Goal: Task Accomplishment & Management: Use online tool/utility

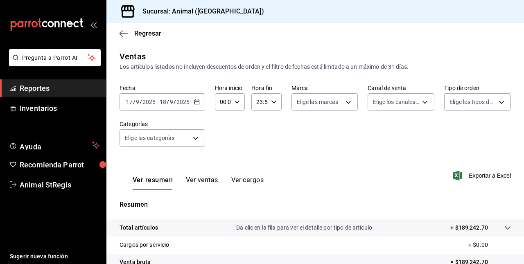
scroll to position [128, 0]
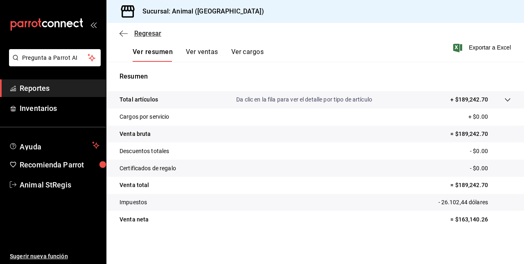
click at [138, 32] on span "Regresar" at bounding box center [147, 33] width 27 height 8
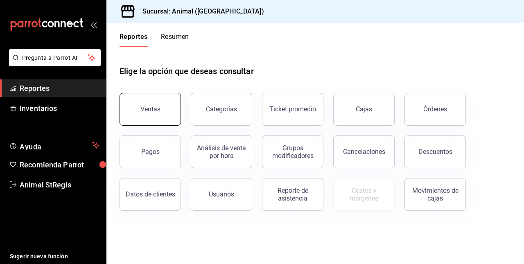
click at [154, 103] on button "Ventas" at bounding box center [150, 109] width 61 height 33
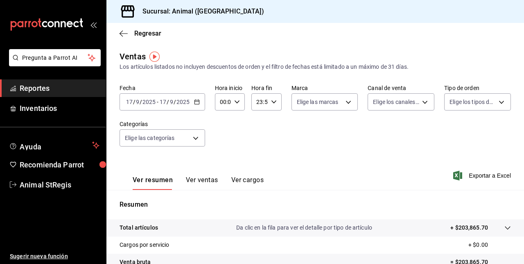
click at [194, 101] on icon "button" at bounding box center [197, 102] width 6 height 6
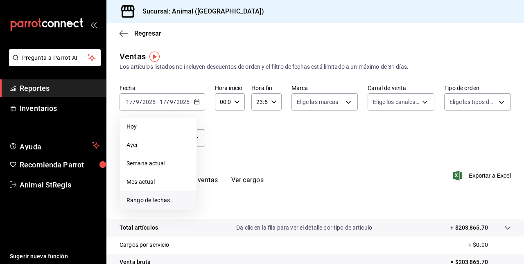
click at [163, 202] on span "Rango de fechas" at bounding box center [158, 200] width 63 height 9
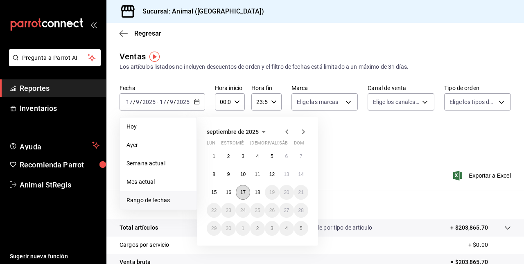
click at [246, 190] on button "17" at bounding box center [243, 192] width 14 height 15
click at [260, 192] on abbr "18" at bounding box center [257, 193] width 5 height 6
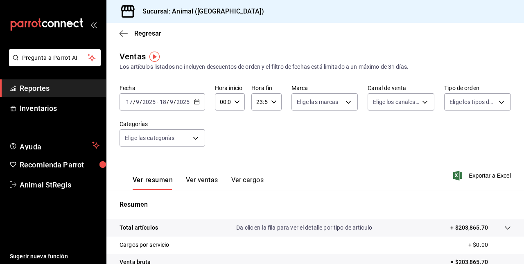
click at [237, 109] on div "00:00 Hora inicio" at bounding box center [230, 101] width 30 height 17
click at [221, 142] on span "05" at bounding box center [222, 143] width 2 height 7
type input "05:00"
click at [270, 102] on div at bounding box center [262, 132] width 524 height 264
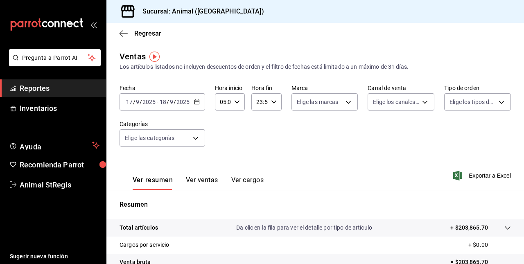
click at [271, 102] on icon "button" at bounding box center [274, 102] width 6 height 6
click at [257, 137] on span "05" at bounding box center [258, 139] width 2 height 7
type input "05:59"
click at [304, 137] on div at bounding box center [262, 132] width 524 height 264
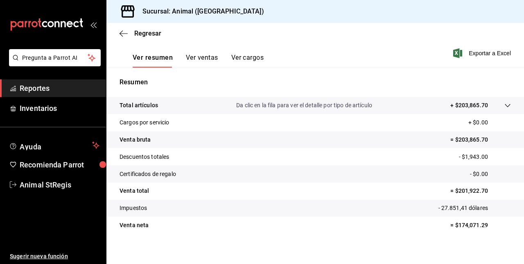
scroll to position [128, 0]
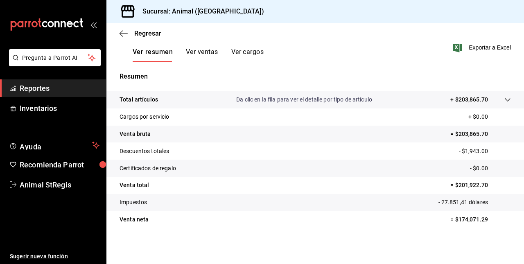
click at [504, 100] on icon at bounding box center [507, 100] width 7 height 7
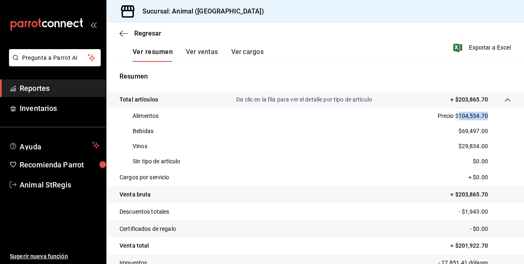
drag, startPoint x: 453, startPoint y: 116, endPoint x: 485, endPoint y: 114, distance: 32.0
click at [485, 114] on div "Alimentos Precio $104,534.70" at bounding box center [315, 115] width 391 height 15
copy p "104,534.70"
drag, startPoint x: 457, startPoint y: 132, endPoint x: 483, endPoint y: 134, distance: 25.9
click at [483, 134] on div "Bebidas $69,497.00" at bounding box center [315, 131] width 391 height 15
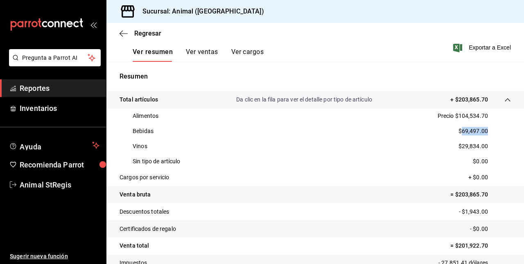
copy p "69,497.00"
drag, startPoint x: 457, startPoint y: 144, endPoint x: 483, endPoint y: 145, distance: 26.2
click at [483, 145] on div "Vinos $29,834.00" at bounding box center [315, 146] width 391 height 15
copy p "29,834.00"
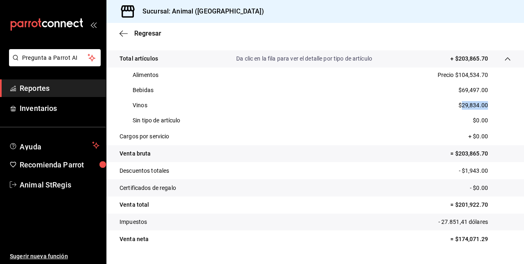
scroll to position [189, 0]
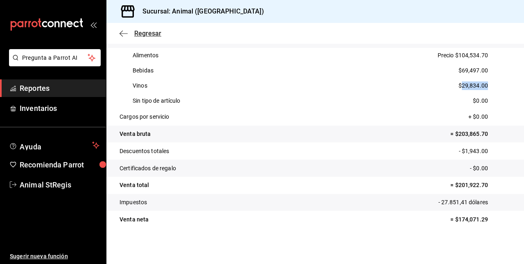
click at [123, 33] on icon "button" at bounding box center [124, 33] width 8 height 7
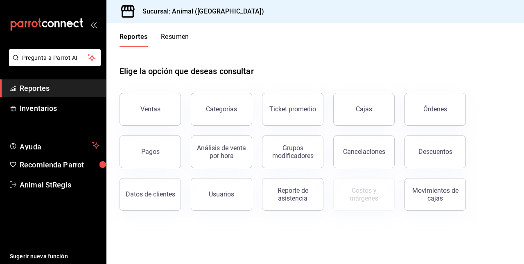
click at [123, 33] on font "Reportes" at bounding box center [134, 37] width 28 height 8
click at [435, 104] on button "Órdenes" at bounding box center [434, 109] width 61 height 33
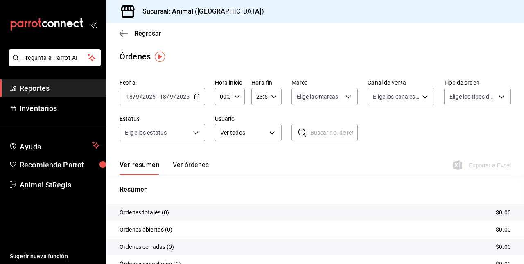
click at [190, 97] on div "[DATE] [DATE] - [DATE] [DATE]" at bounding box center [163, 96] width 86 height 17
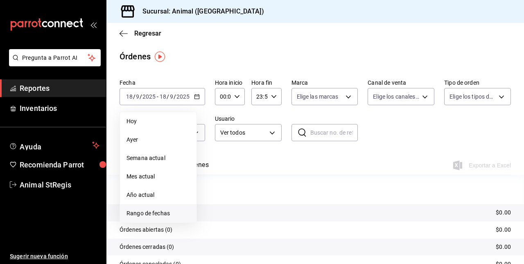
click at [145, 215] on span "Rango de fechas" at bounding box center [158, 213] width 63 height 9
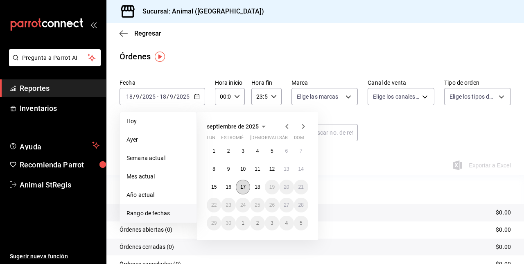
click at [248, 186] on button "17" at bounding box center [243, 187] width 14 height 15
click at [259, 186] on abbr "18" at bounding box center [257, 187] width 5 height 6
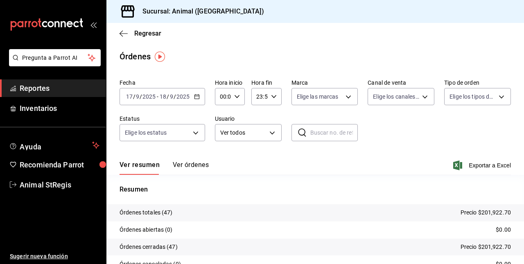
click at [235, 96] on \(Stroke\) "button" at bounding box center [237, 96] width 5 height 3
click at [221, 144] on span "04" at bounding box center [222, 145] width 2 height 7
type input "04:00"
click at [269, 98] on div at bounding box center [262, 132] width 524 height 264
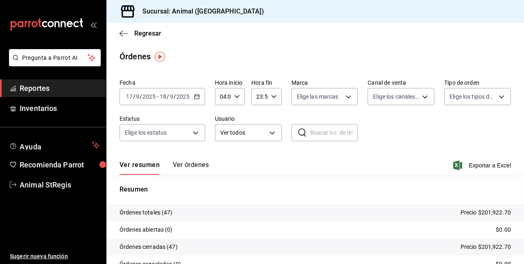
click at [276, 98] on div "23:59 Hora fin" at bounding box center [266, 96] width 30 height 17
click at [258, 156] on span "04" at bounding box center [258, 152] width 2 height 7
type input "04:59"
click at [477, 165] on div at bounding box center [262, 132] width 524 height 264
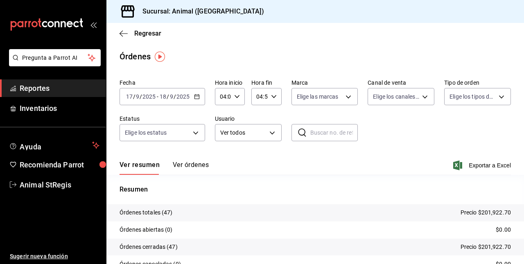
click at [477, 165] on font "Exportar a Excel" at bounding box center [490, 165] width 42 height 7
click at [123, 31] on icon "button" at bounding box center [124, 33] width 8 height 7
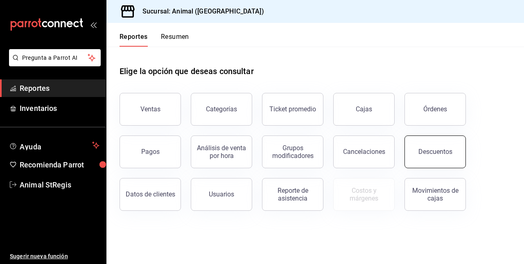
click at [442, 155] on div "Descuentos" at bounding box center [435, 152] width 34 height 8
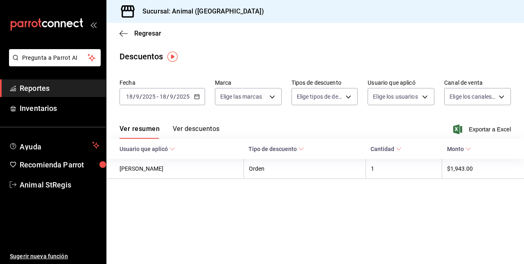
click at [290, 151] on font "Tipo de descuento" at bounding box center [273, 149] width 48 height 7
click at [494, 129] on font "Exportar a Excel" at bounding box center [490, 129] width 42 height 7
click at [121, 32] on icon "button" at bounding box center [124, 33] width 8 height 7
